Goal: Information Seeking & Learning: Check status

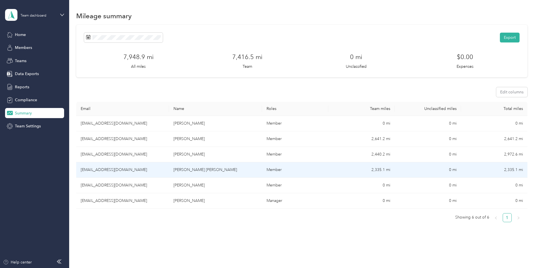
click at [123, 170] on td "[EMAIL_ADDRESS][DOMAIN_NAME]" at bounding box center [122, 169] width 93 height 15
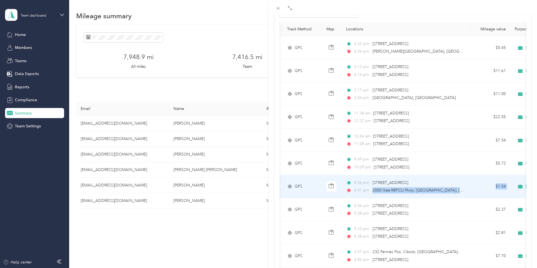
scroll to position [0, 96]
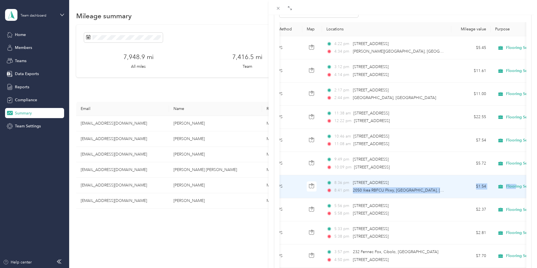
drag, startPoint x: 449, startPoint y: 190, endPoint x: 519, endPoint y: 191, distance: 69.7
click at [519, 191] on tr "Aug 28, 2025 2.8 GPS 8:36 pm 16501 Nacogdoches Rd, Far North Central, San Anton…" at bounding box center [377, 186] width 386 height 23
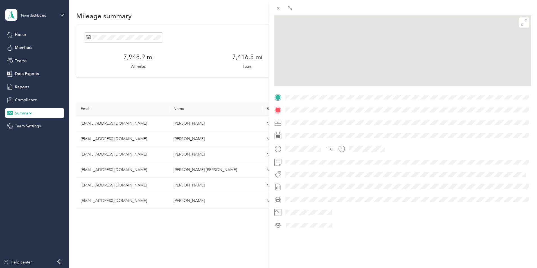
scroll to position [56, 0]
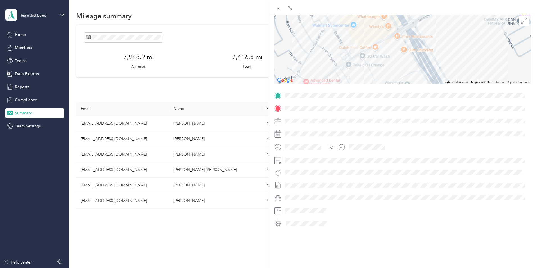
drag, startPoint x: 367, startPoint y: 40, endPoint x: 366, endPoint y: 78, distance: 38.0
click at [366, 78] on div at bounding box center [402, 49] width 257 height 70
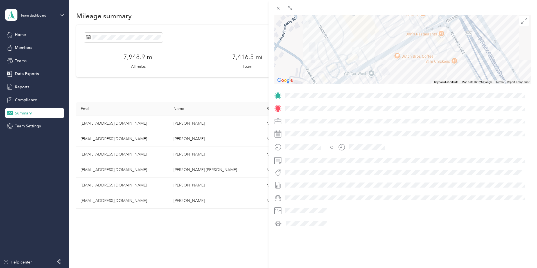
drag, startPoint x: 349, startPoint y: 59, endPoint x: 365, endPoint y: 96, distance: 40.6
click at [365, 96] on div "Trip details This trip cannot be edited because it is either under review, appr…" at bounding box center [402, 103] width 257 height 250
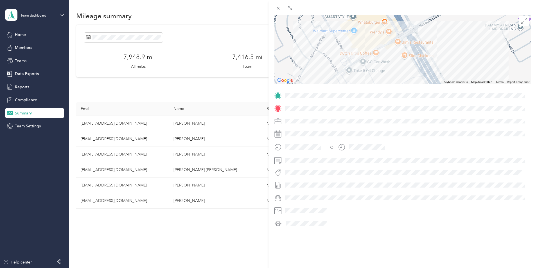
scroll to position [56, 0]
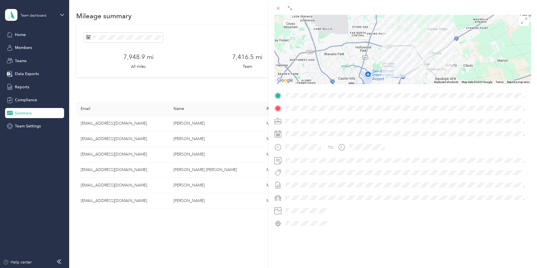
drag, startPoint x: 410, startPoint y: 55, endPoint x: 410, endPoint y: 36, distance: 18.6
click at [410, 36] on div at bounding box center [402, 49] width 257 height 70
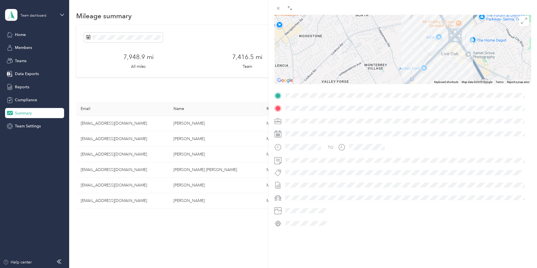
drag, startPoint x: 409, startPoint y: 67, endPoint x: 406, endPoint y: 43, distance: 24.4
click at [406, 43] on div at bounding box center [402, 49] width 257 height 70
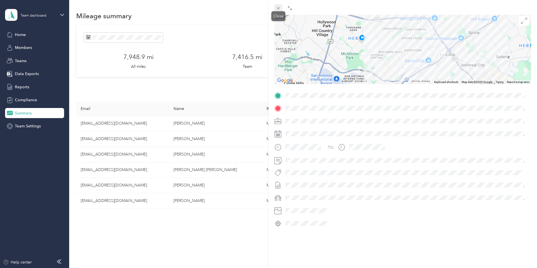
click at [278, 8] on icon at bounding box center [278, 8] width 5 height 5
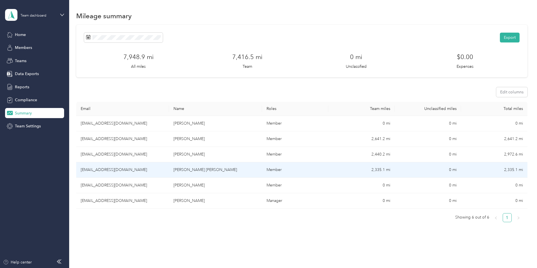
click at [124, 170] on td "[EMAIL_ADDRESS][DOMAIN_NAME]" at bounding box center [122, 169] width 93 height 15
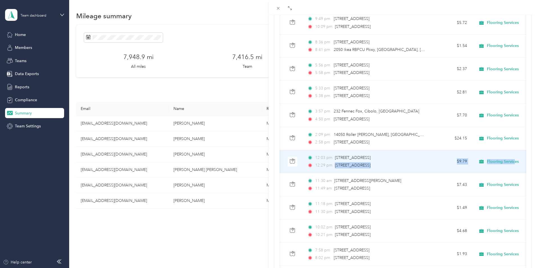
scroll to position [0, 117]
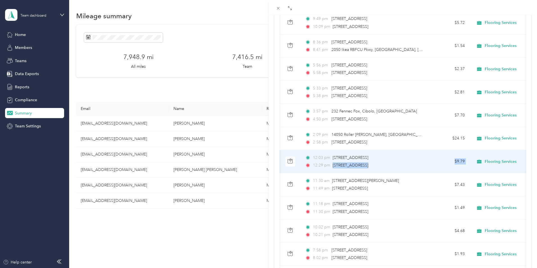
drag, startPoint x: 449, startPoint y: 165, endPoint x: 485, endPoint y: 171, distance: 36.7
click at [485, 171] on tr "Aug 28, 2025 17.8 GPS 12:03 pm 6400 N Loop 1604 E, Far North Central, San Anton…" at bounding box center [355, 161] width 386 height 23
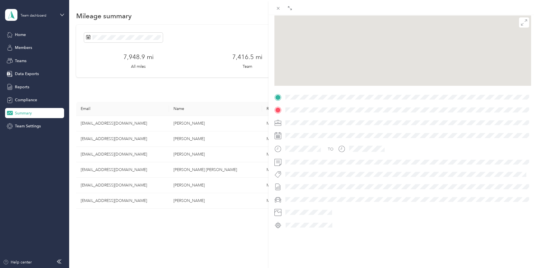
scroll to position [56, 0]
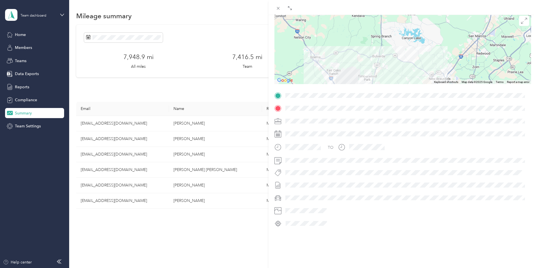
drag, startPoint x: 391, startPoint y: 41, endPoint x: 367, endPoint y: 82, distance: 47.4
click at [367, 82] on div "Trip details This trip cannot be edited because it is either under review, appr…" at bounding box center [402, 103] width 257 height 250
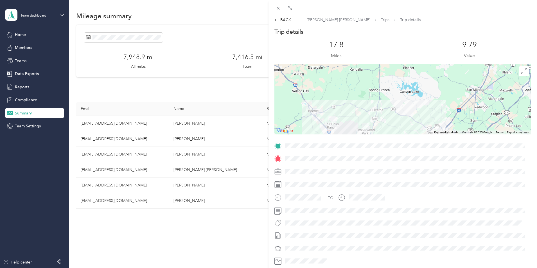
scroll to position [0, 0]
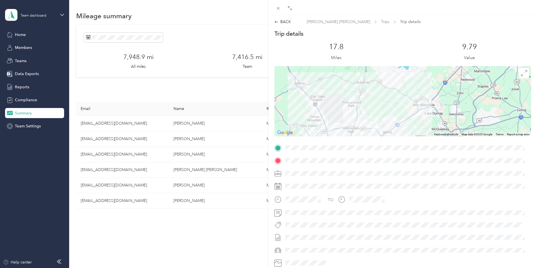
drag, startPoint x: 343, startPoint y: 128, endPoint x: 356, endPoint y: 98, distance: 32.6
click at [356, 98] on div at bounding box center [402, 101] width 257 height 70
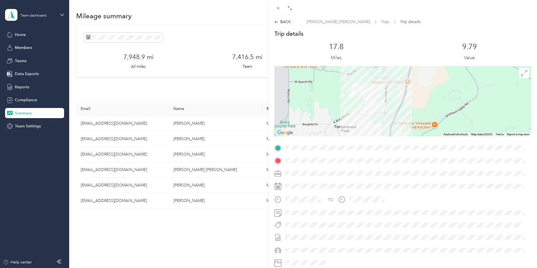
drag, startPoint x: 364, startPoint y: 81, endPoint x: 348, endPoint y: 109, distance: 31.9
click at [348, 109] on div at bounding box center [402, 101] width 257 height 70
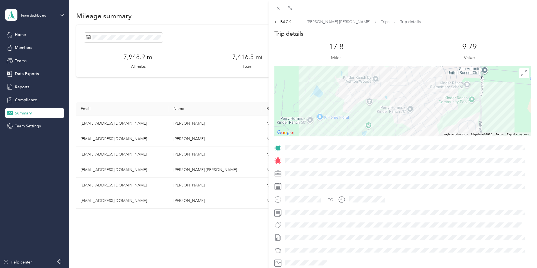
drag, startPoint x: 347, startPoint y: 82, endPoint x: 335, endPoint y: 125, distance: 44.1
click at [335, 125] on div at bounding box center [402, 101] width 257 height 70
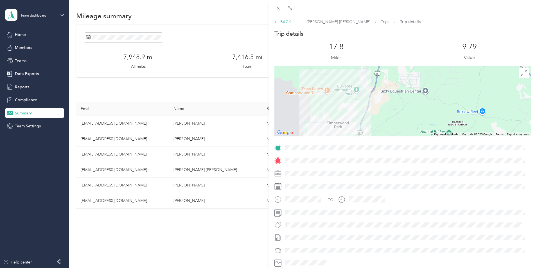
click at [277, 21] on icon at bounding box center [276, 22] width 4 height 4
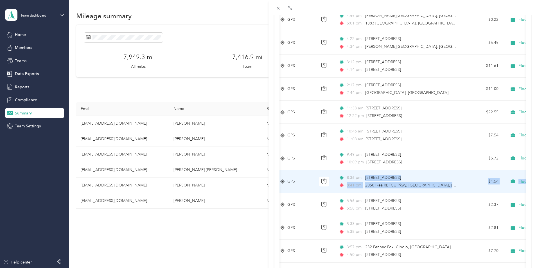
scroll to position [0, 141]
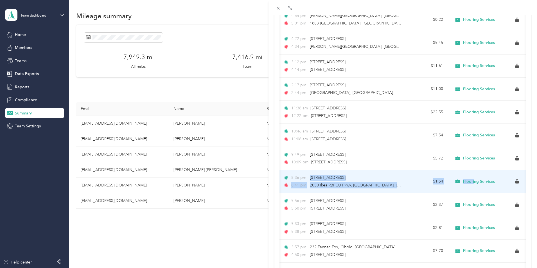
drag, startPoint x: 449, startPoint y: 177, endPoint x: 398, endPoint y: 178, distance: 51.4
click at [345, 178] on span "[STREET_ADDRESS]" at bounding box center [328, 177] width 36 height 5
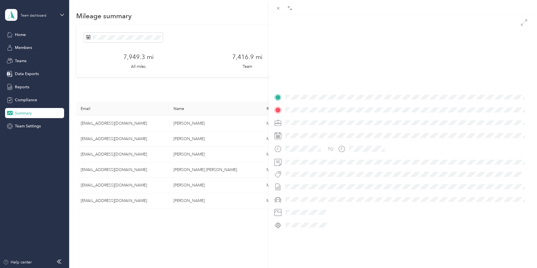
scroll to position [56, 0]
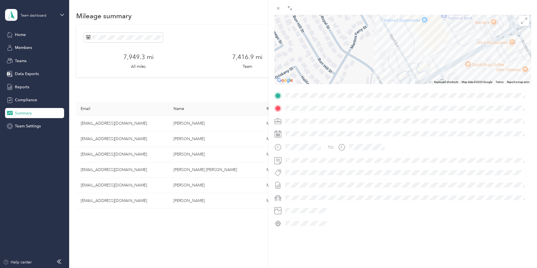
drag, startPoint x: 437, startPoint y: 32, endPoint x: 399, endPoint y: 80, distance: 61.1
click at [399, 80] on div "Trip details This trip cannot be edited because it is either under review, appr…" at bounding box center [402, 103] width 257 height 250
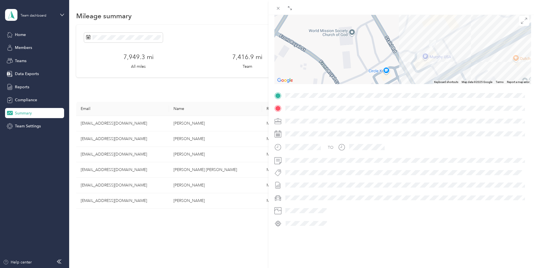
drag, startPoint x: 412, startPoint y: 78, endPoint x: 412, endPoint y: 47, distance: 30.9
click at [412, 47] on div at bounding box center [402, 49] width 257 height 70
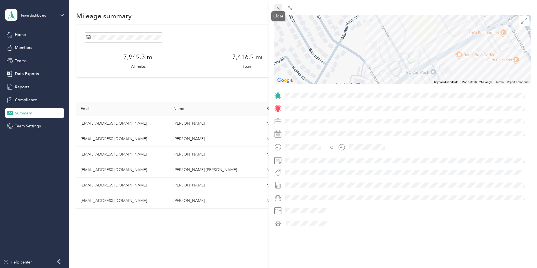
click at [277, 8] on icon at bounding box center [278, 8] width 5 height 5
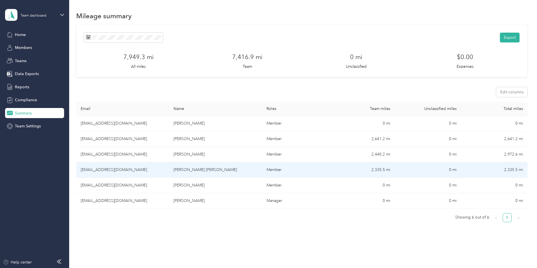
click at [124, 171] on td "[EMAIL_ADDRESS][DOMAIN_NAME]" at bounding box center [122, 169] width 93 height 15
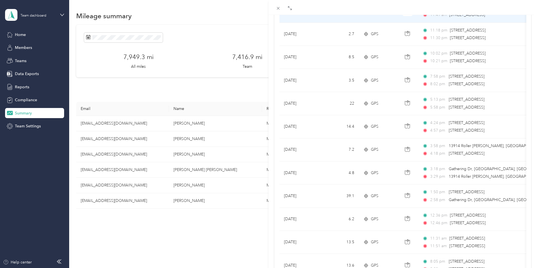
scroll to position [450, 0]
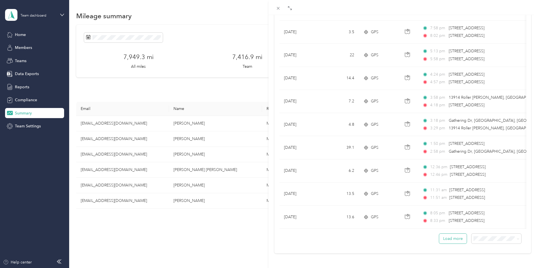
click at [454, 236] on button "Load more" at bounding box center [453, 239] width 28 height 10
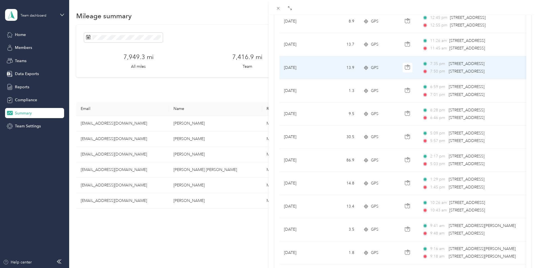
scroll to position [844, 0]
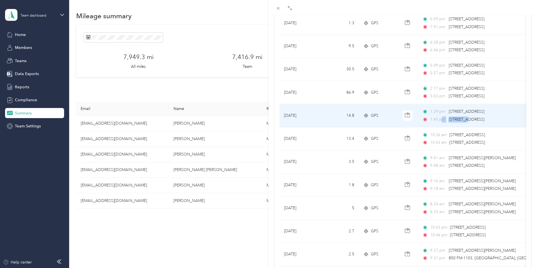
drag, startPoint x: 467, startPoint y: 117, endPoint x: 443, endPoint y: 118, distance: 23.7
click at [443, 118] on div "1:45 pm 5201 Pinder Way, Parklands Estates, Schertz, TX" at bounding box center [481, 119] width 118 height 6
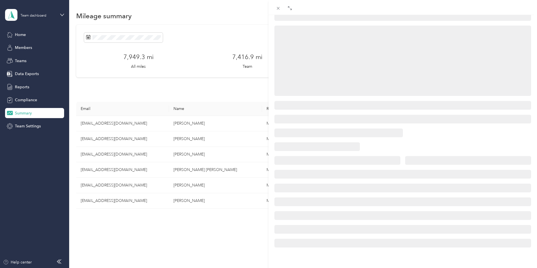
scroll to position [56, 0]
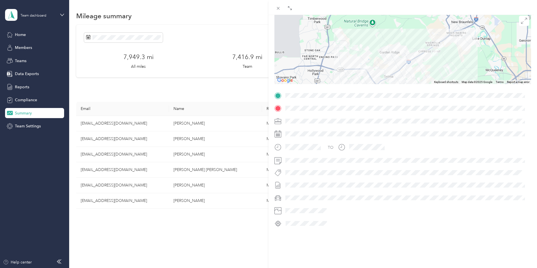
drag, startPoint x: 444, startPoint y: 53, endPoint x: 440, endPoint y: 73, distance: 20.5
click at [440, 73] on div at bounding box center [402, 49] width 257 height 70
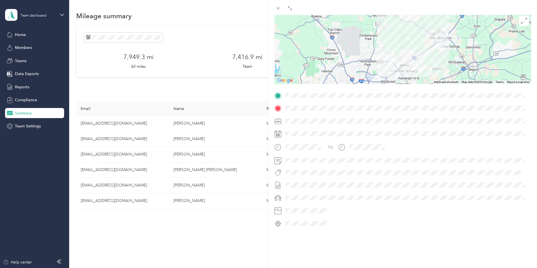
drag, startPoint x: 374, startPoint y: 61, endPoint x: 358, endPoint y: 56, distance: 16.4
click at [358, 56] on div at bounding box center [402, 49] width 257 height 70
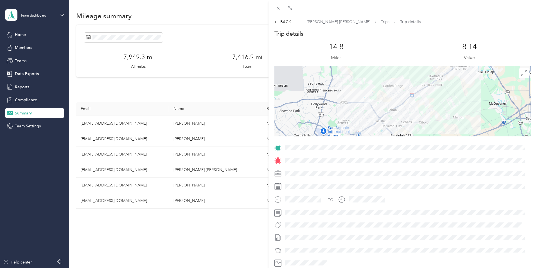
click at [124, 169] on div "BACK [PERSON_NAME] [PERSON_NAME] Trips Trip details Trip details This trip cann…" at bounding box center [268, 134] width 537 height 268
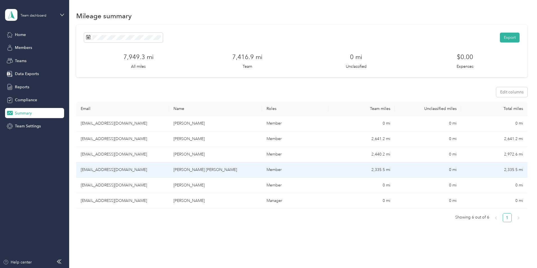
click at [169, 169] on td "[EMAIL_ADDRESS][DOMAIN_NAME]" at bounding box center [122, 169] width 93 height 15
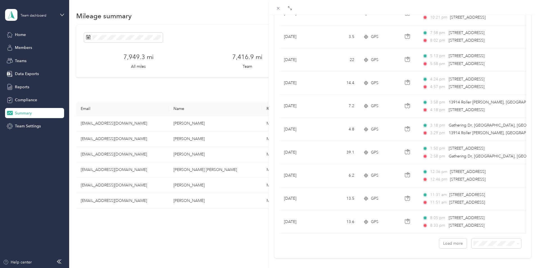
scroll to position [450, 0]
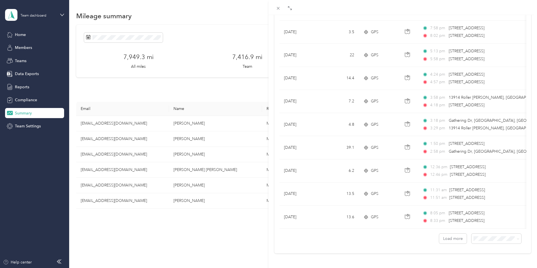
click at [480, 223] on span "100 per load" at bounding box center [482, 222] width 23 height 5
click at [452, 235] on button "Load more" at bounding box center [453, 239] width 28 height 10
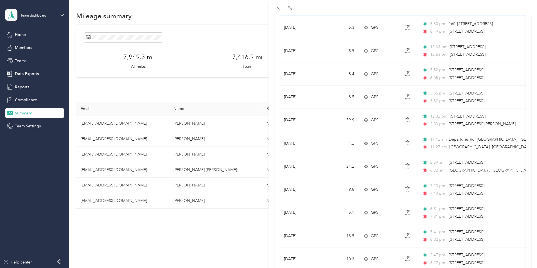
scroll to position [2746, 0]
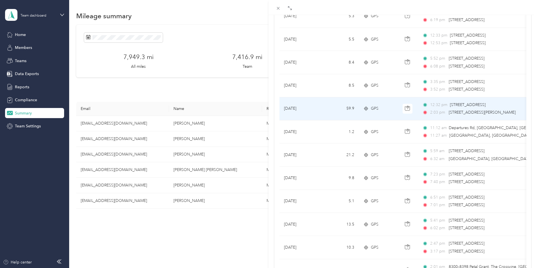
click at [341, 107] on td "59.9" at bounding box center [340, 108] width 37 height 23
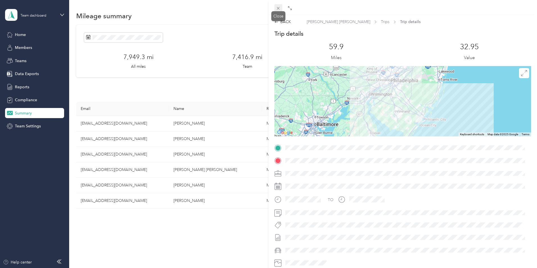
click at [279, 7] on icon at bounding box center [278, 8] width 5 height 5
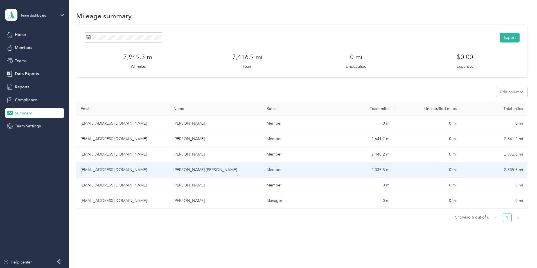
click at [126, 169] on td "[EMAIL_ADDRESS][DOMAIN_NAME]" at bounding box center [122, 169] width 93 height 15
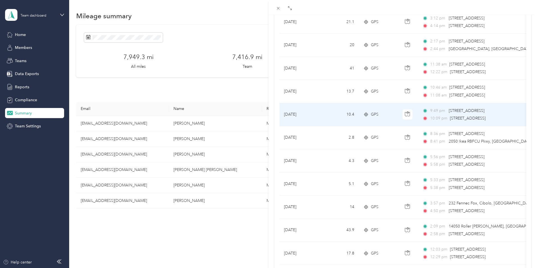
scroll to position [141, 0]
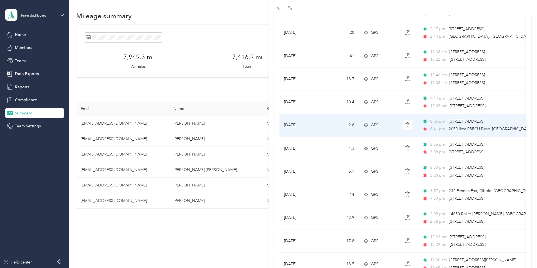
click at [452, 129] on span "2050 Ikea RBFCU Pkwy, [GEOGRAPHIC_DATA], [GEOGRAPHIC_DATA], [GEOGRAPHIC_DATA]" at bounding box center [533, 128] width 169 height 5
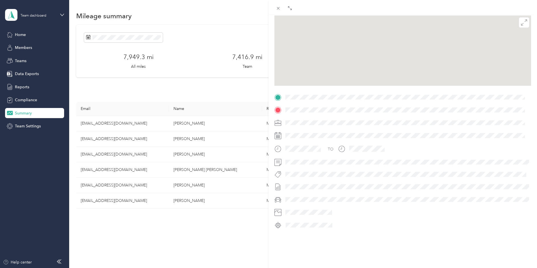
scroll to position [56, 0]
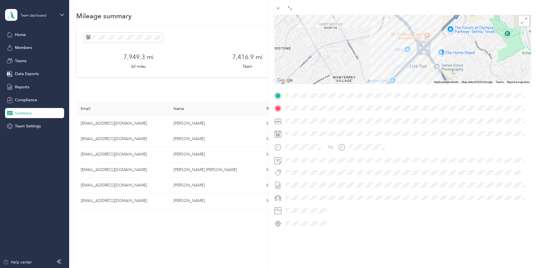
drag, startPoint x: 415, startPoint y: 29, endPoint x: 400, endPoint y: 98, distance: 70.1
click at [400, 98] on div "Trip details This trip cannot be edited because it is either under review, appr…" at bounding box center [402, 103] width 257 height 250
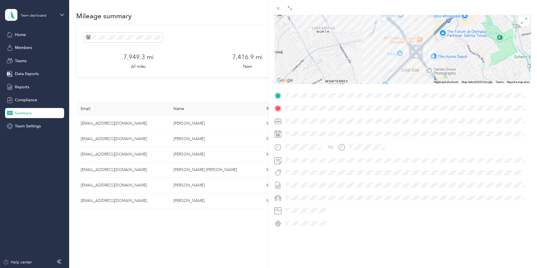
drag, startPoint x: 370, startPoint y: 67, endPoint x: 367, endPoint y: 53, distance: 14.2
click at [367, 53] on div at bounding box center [402, 49] width 257 height 70
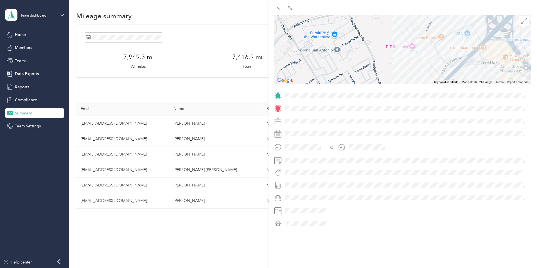
drag, startPoint x: 409, startPoint y: 68, endPoint x: 411, endPoint y: 51, distance: 17.3
click at [411, 51] on div at bounding box center [402, 49] width 257 height 70
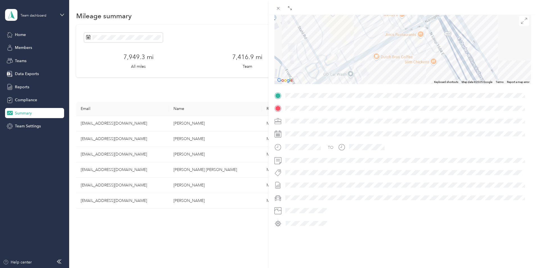
drag, startPoint x: 334, startPoint y: 72, endPoint x: 326, endPoint y: 53, distance: 20.8
click at [326, 53] on div at bounding box center [402, 49] width 257 height 70
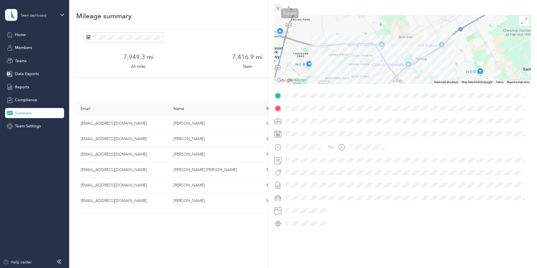
click at [277, 6] on icon at bounding box center [278, 8] width 5 height 5
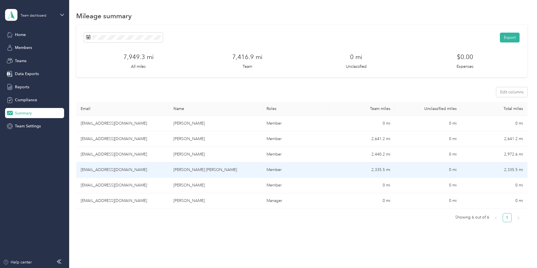
click at [127, 170] on td "[EMAIL_ADDRESS][DOMAIN_NAME]" at bounding box center [122, 169] width 93 height 15
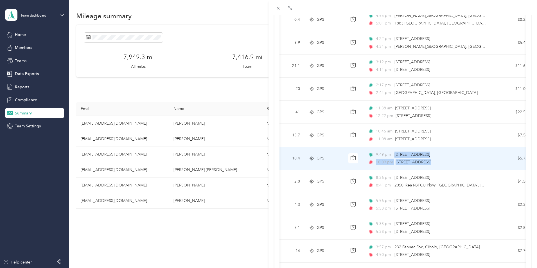
scroll to position [0, 65]
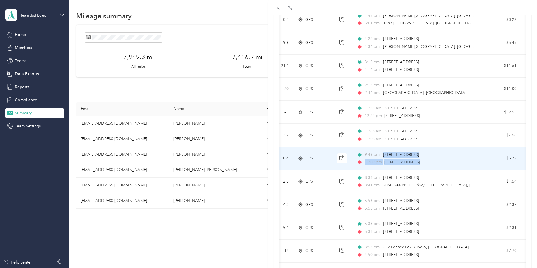
drag, startPoint x: 449, startPoint y: 154, endPoint x: 473, endPoint y: 157, distance: 23.8
click at [419, 157] on span "[STREET_ADDRESS]" at bounding box center [401, 155] width 36 height 6
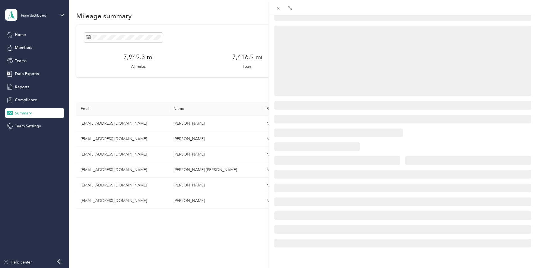
scroll to position [56, 0]
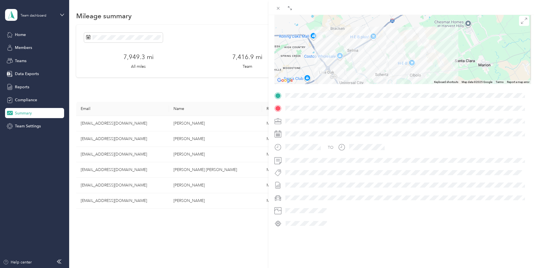
drag, startPoint x: 396, startPoint y: 47, endPoint x: 388, endPoint y: 73, distance: 26.8
click at [388, 73] on div at bounding box center [402, 49] width 257 height 70
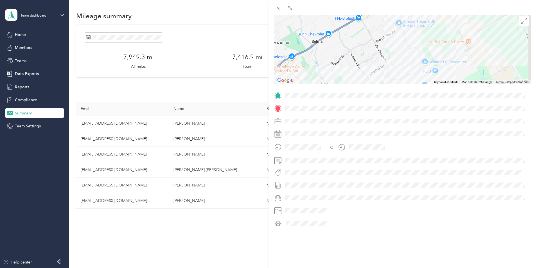
drag, startPoint x: 424, startPoint y: 44, endPoint x: 419, endPoint y: 51, distance: 8.0
click at [419, 51] on div at bounding box center [402, 49] width 257 height 70
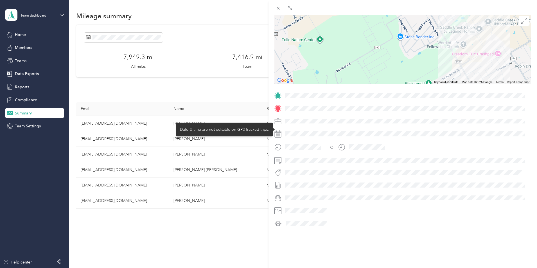
drag, startPoint x: 451, startPoint y: 46, endPoint x: 326, endPoint y: 130, distance: 150.2
click at [326, 130] on div "Trip details This trip cannot be edited because it is either under review, appr…" at bounding box center [402, 103] width 257 height 250
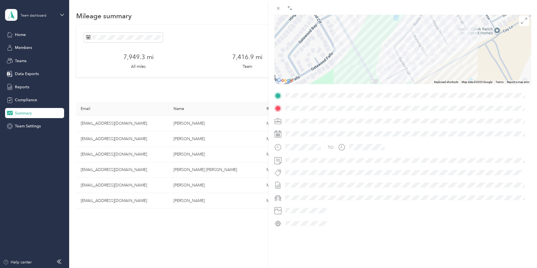
drag, startPoint x: 435, startPoint y: 45, endPoint x: 422, endPoint y: 84, distance: 41.9
click at [422, 84] on div "Trip details This trip cannot be edited because it is either under review, appr…" at bounding box center [402, 103] width 257 height 250
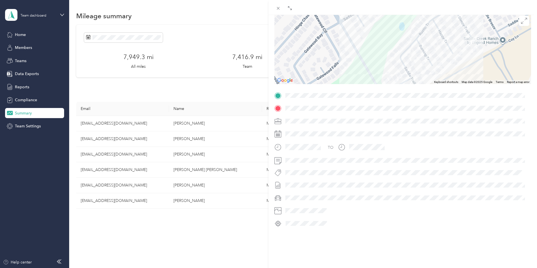
drag, startPoint x: 436, startPoint y: 34, endPoint x: 442, endPoint y: 44, distance: 12.0
click at [442, 44] on div at bounding box center [402, 49] width 257 height 70
